Goal: Task Accomplishment & Management: Use online tool/utility

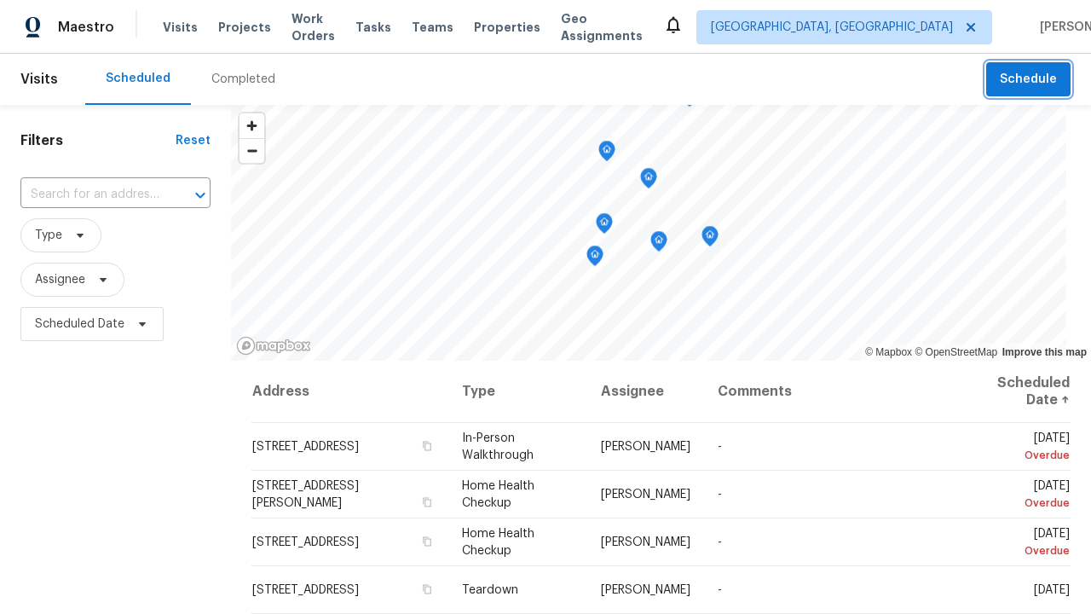
click at [1030, 79] on span "Schedule" at bounding box center [1028, 79] width 57 height 21
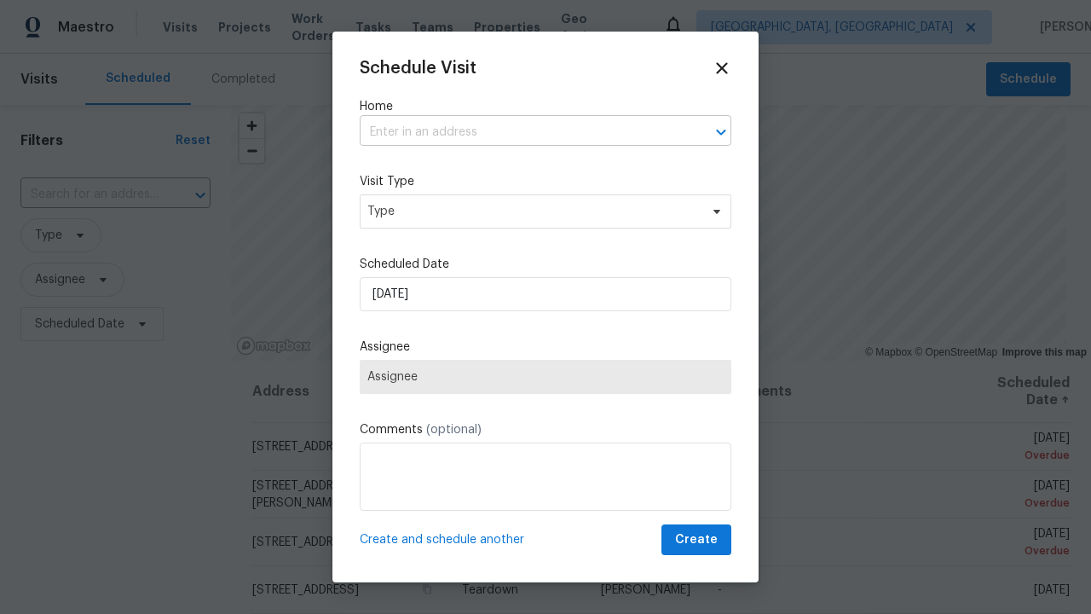
click at [522, 132] on input "text" at bounding box center [522, 132] width 324 height 26
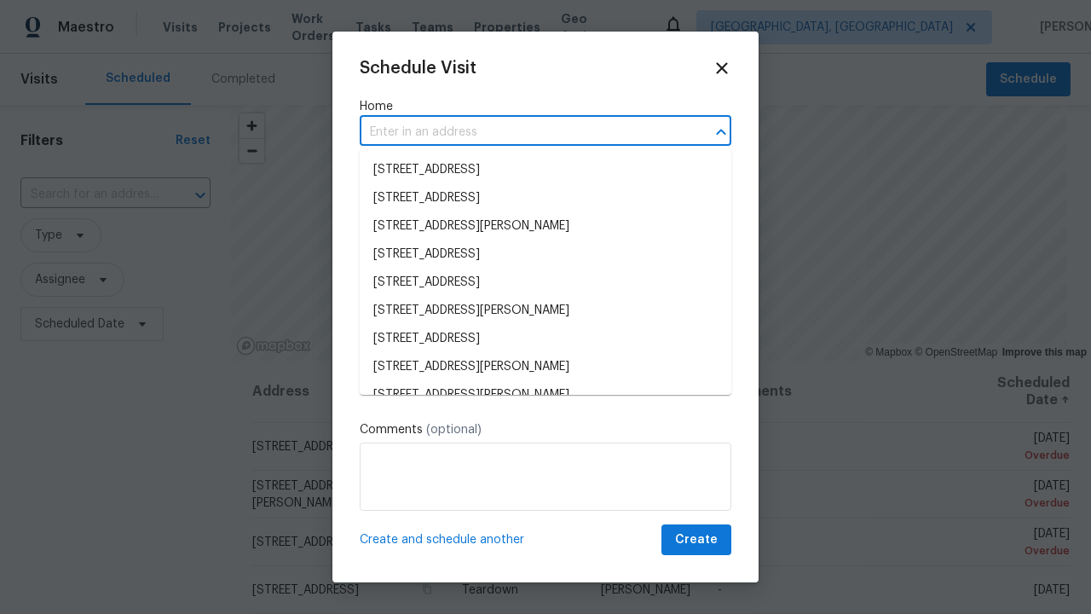
click at [546, 170] on li "[STREET_ADDRESS]" at bounding box center [546, 170] width 372 height 28
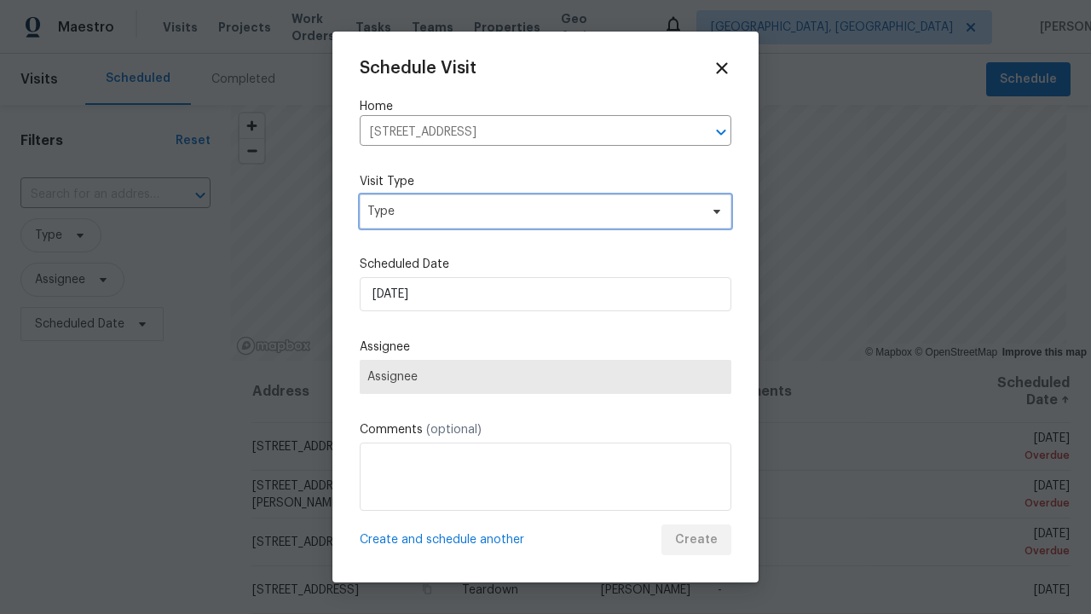
click at [546, 211] on span "Type" at bounding box center [533, 211] width 332 height 17
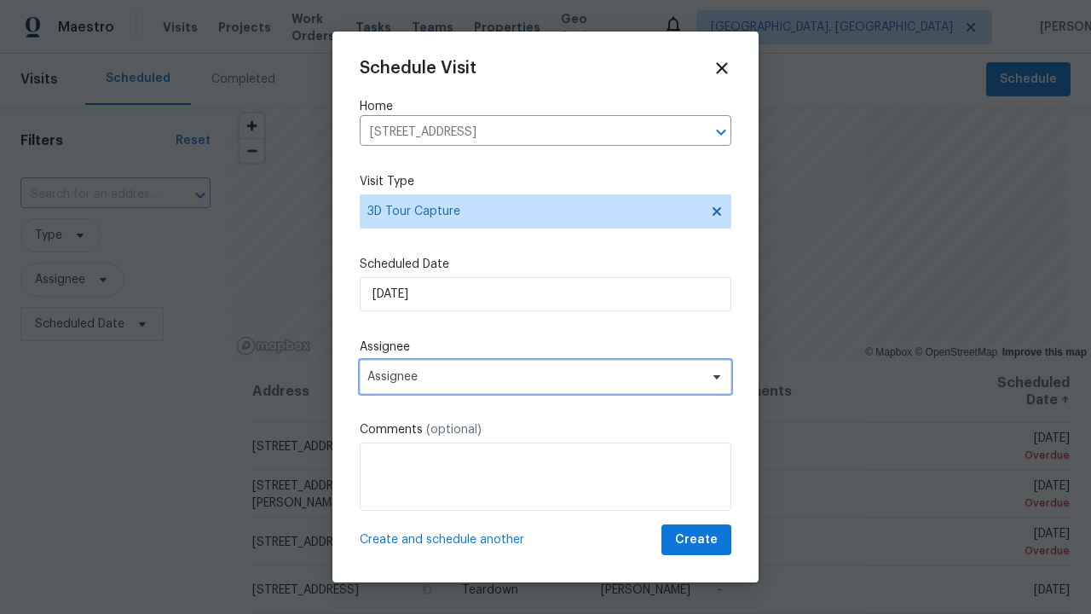
click at [546, 376] on span "Assignee" at bounding box center [534, 377] width 334 height 14
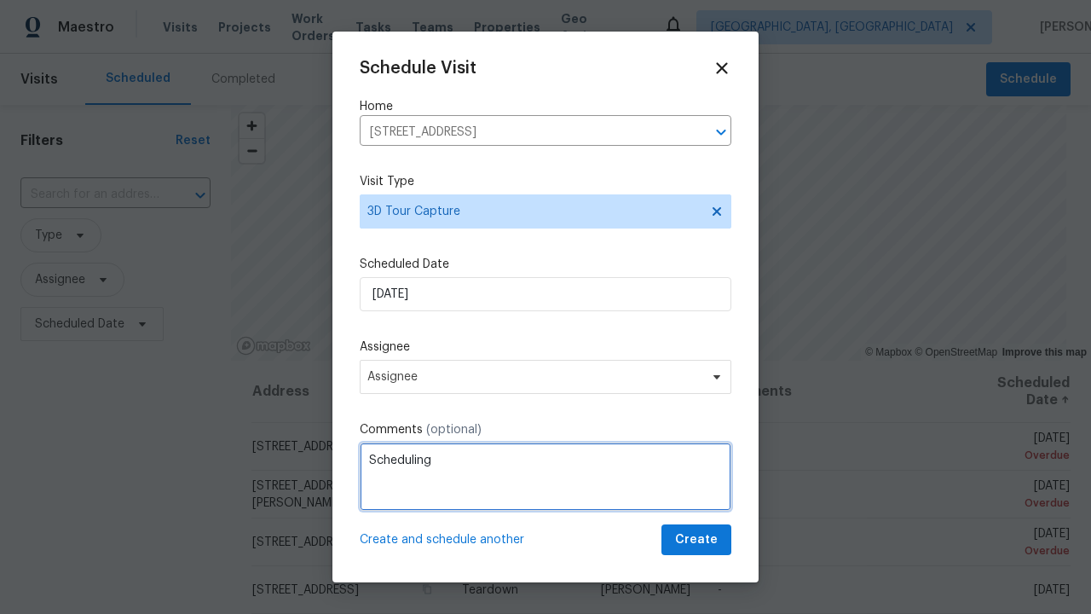
type textarea "Scheduling"
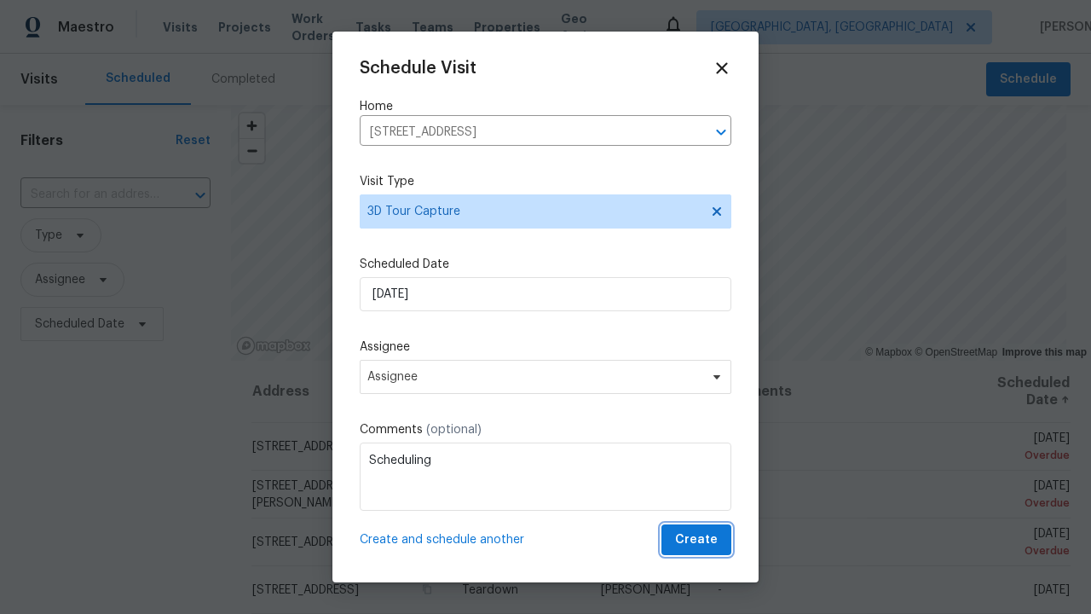
click at [698, 540] on span "Create" at bounding box center [696, 539] width 43 height 21
